Goal: Browse casually

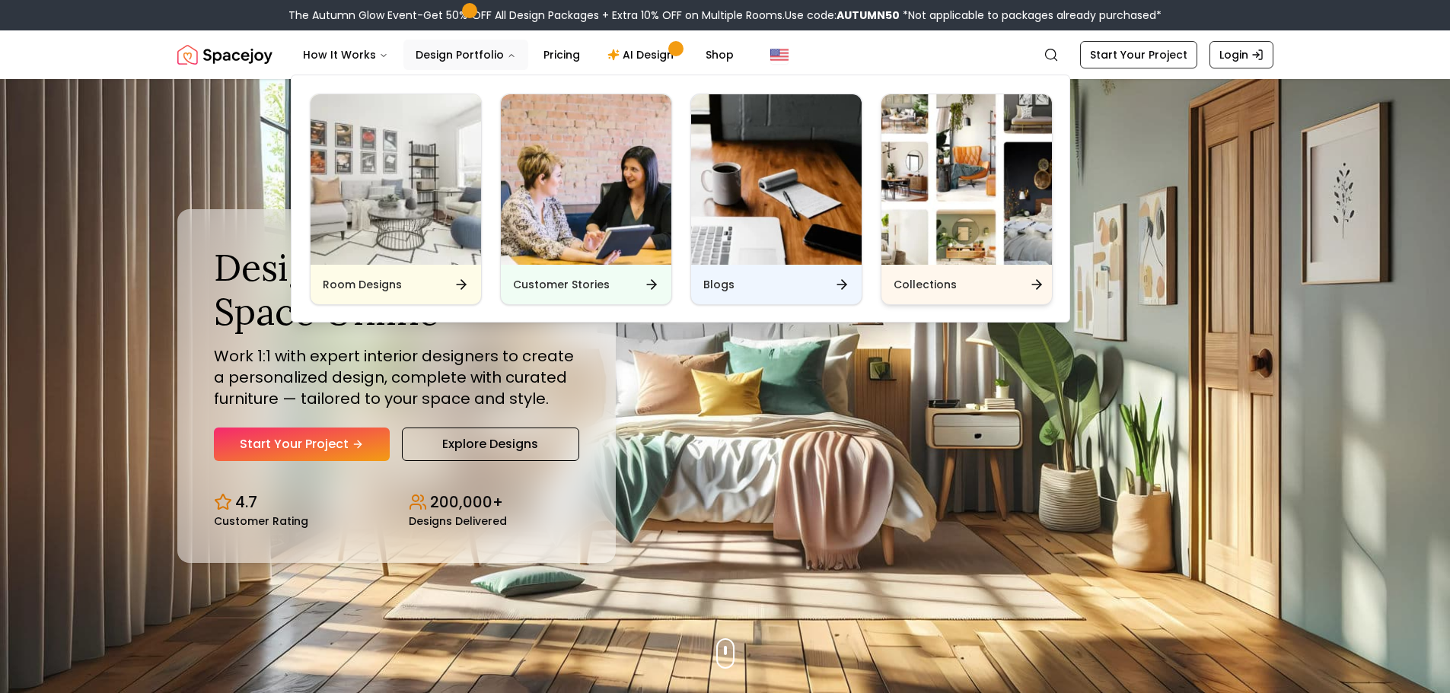
click at [967, 294] on div "Collections" at bounding box center [966, 285] width 170 height 40
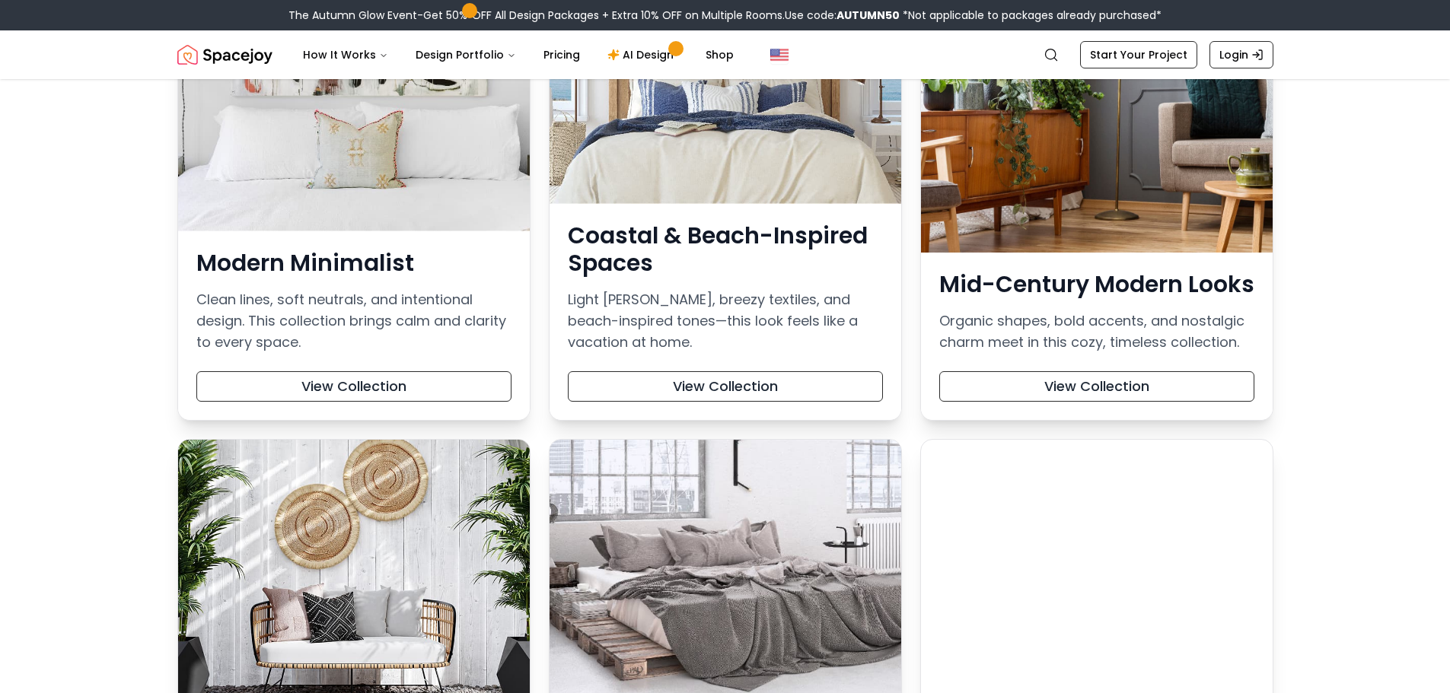
scroll to position [380, 0]
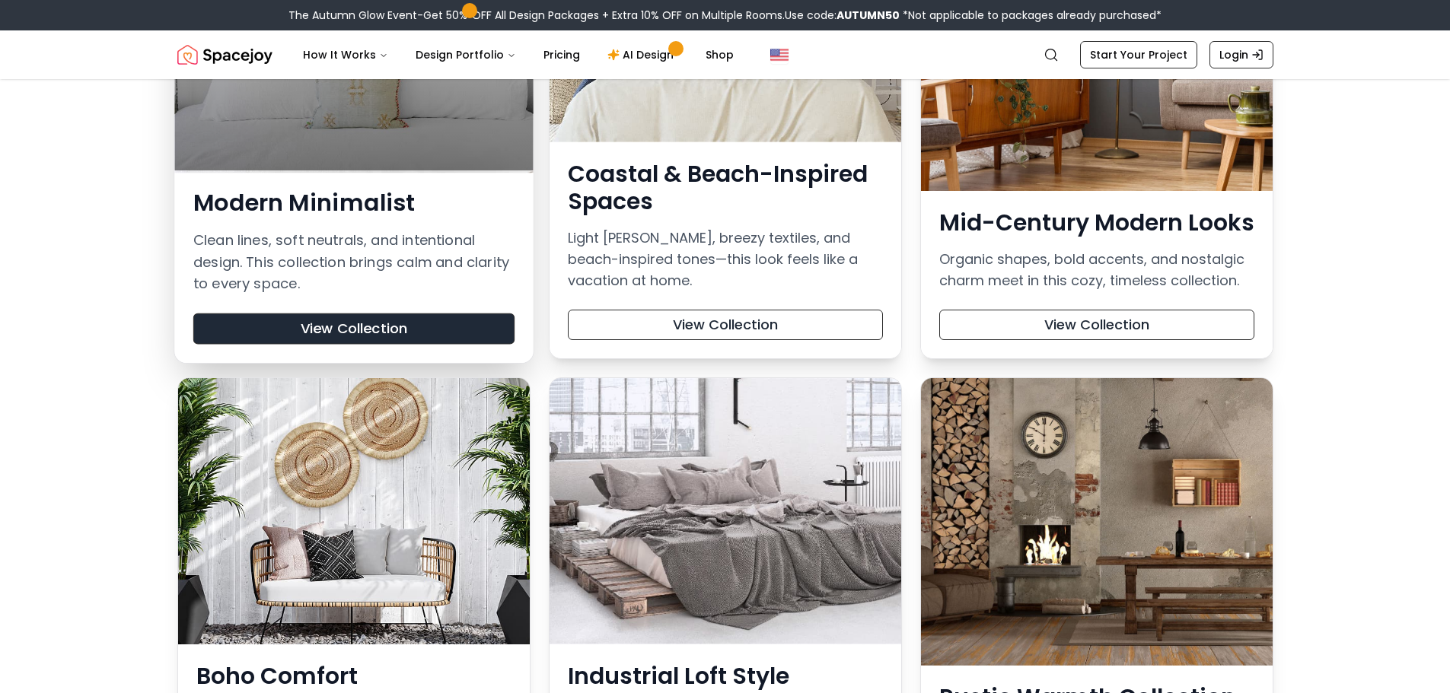
click at [375, 326] on button "View Collection" at bounding box center [353, 328] width 321 height 31
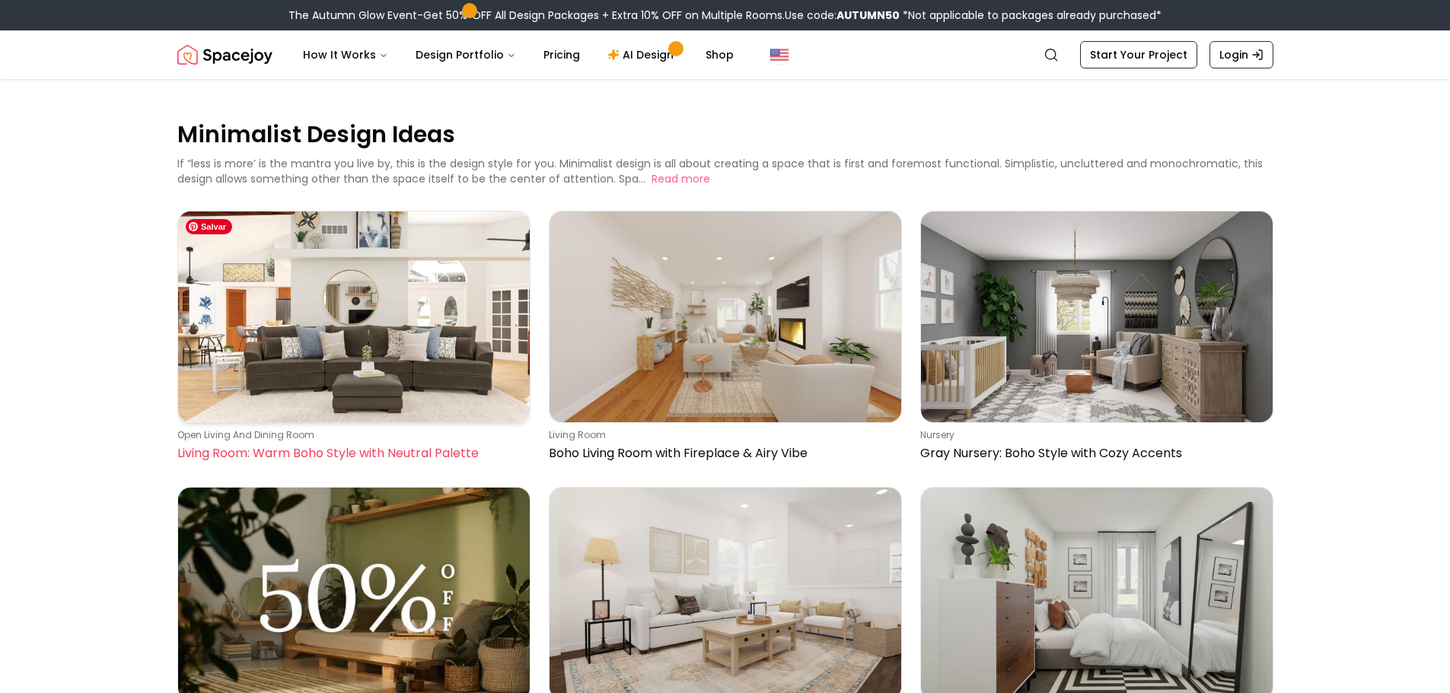
click at [333, 377] on img at bounding box center [354, 317] width 352 height 211
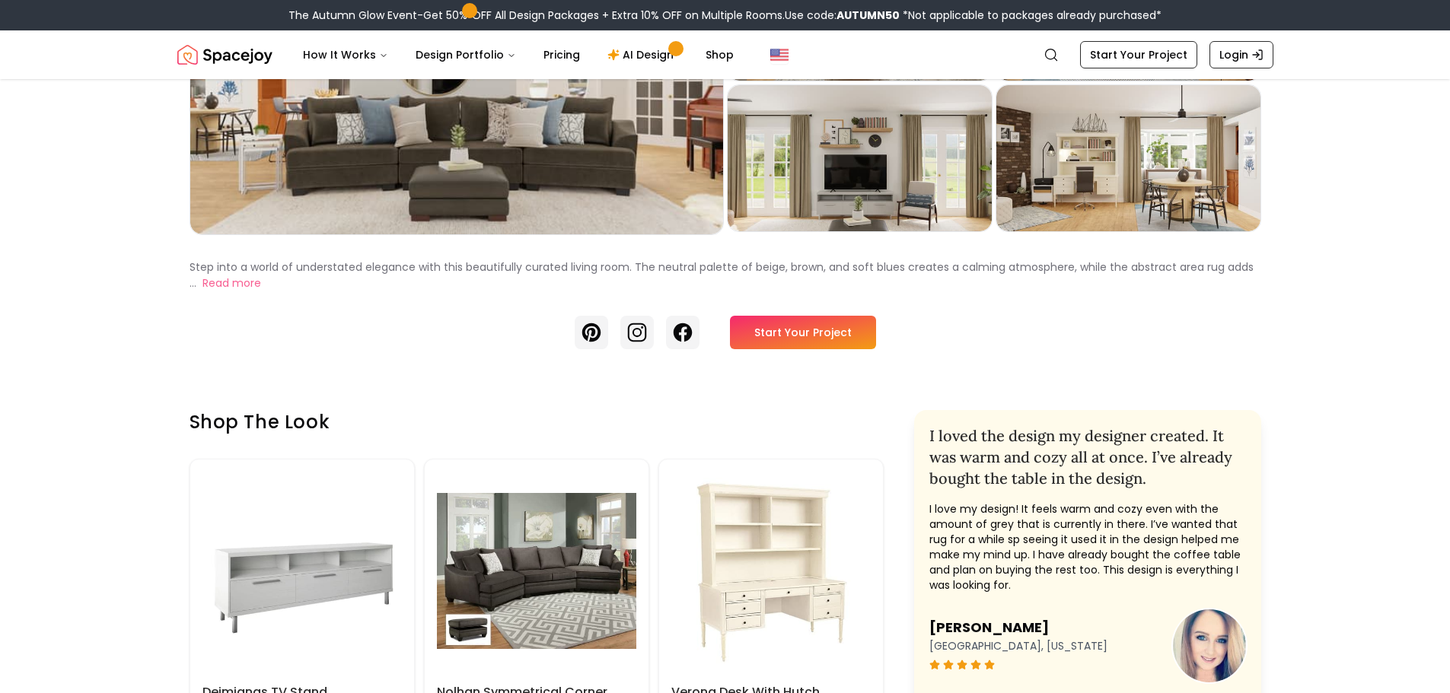
scroll to position [228, 0]
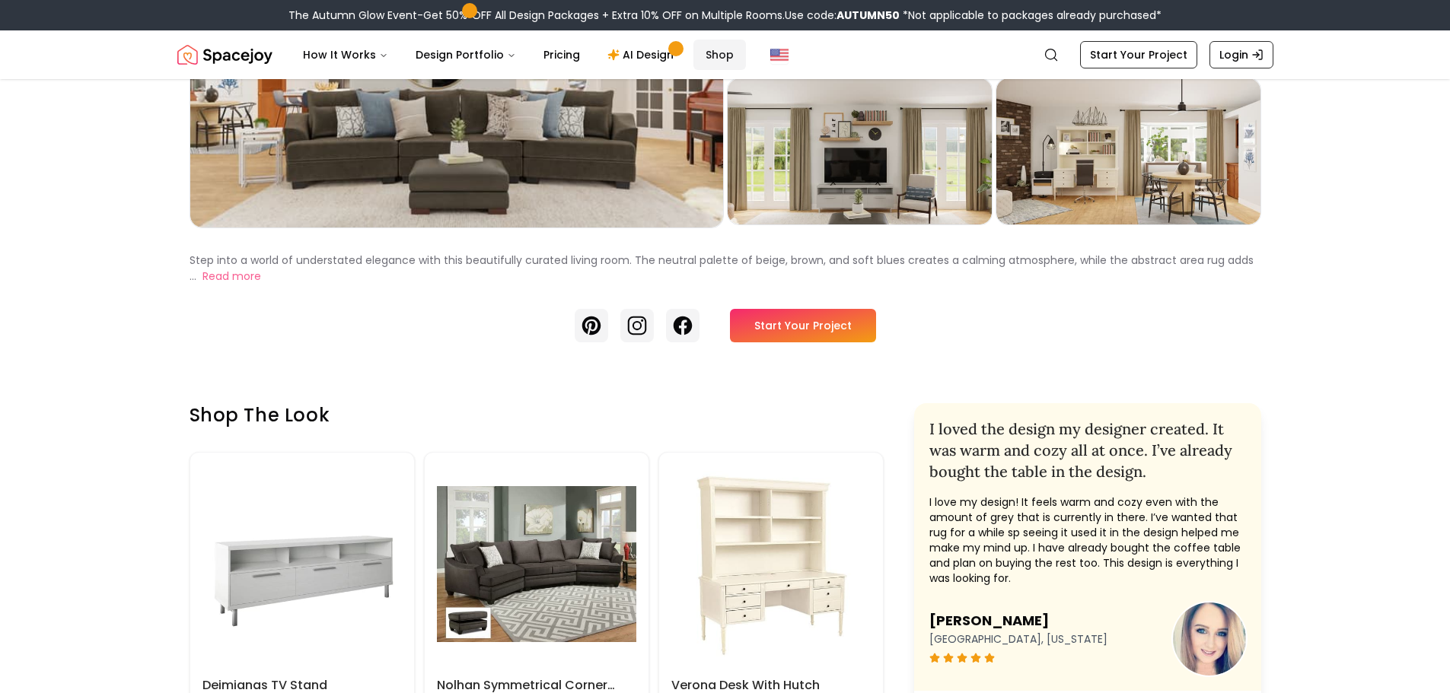
click at [706, 56] on link "Shop" at bounding box center [719, 55] width 53 height 30
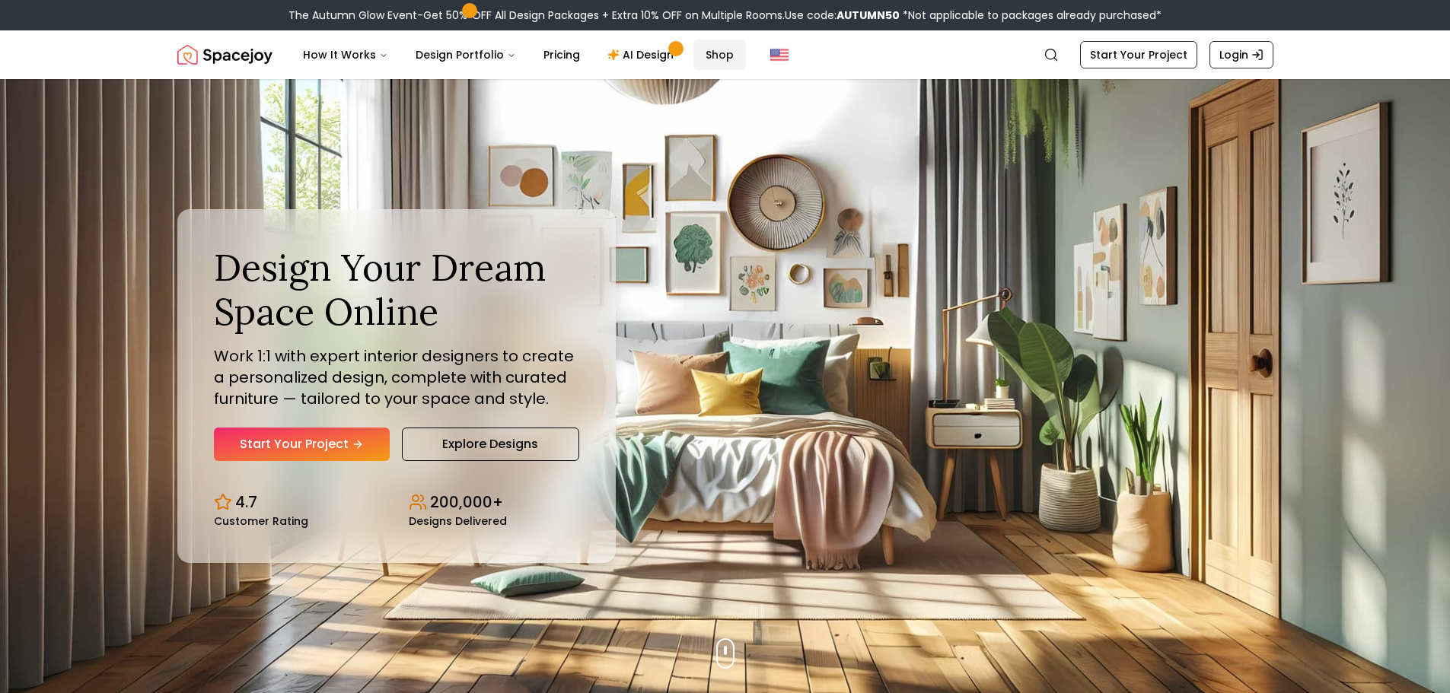
click at [705, 59] on link "Shop" at bounding box center [719, 55] width 53 height 30
click at [941, 282] on div "Design Your Dream Space Online Work 1:1 with expert interior designers to creat…" at bounding box center [725, 386] width 1169 height 614
click at [715, 53] on link "Shop" at bounding box center [719, 55] width 53 height 30
